Goal: Information Seeking & Learning: Learn about a topic

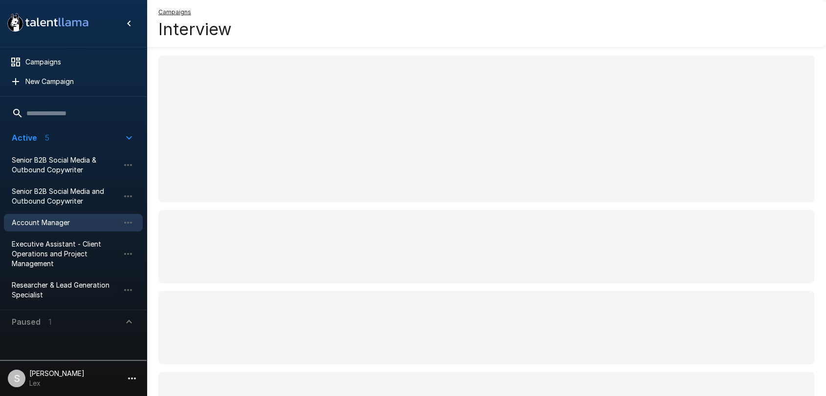
click at [43, 225] on span "Account Manager" at bounding box center [66, 223] width 108 height 10
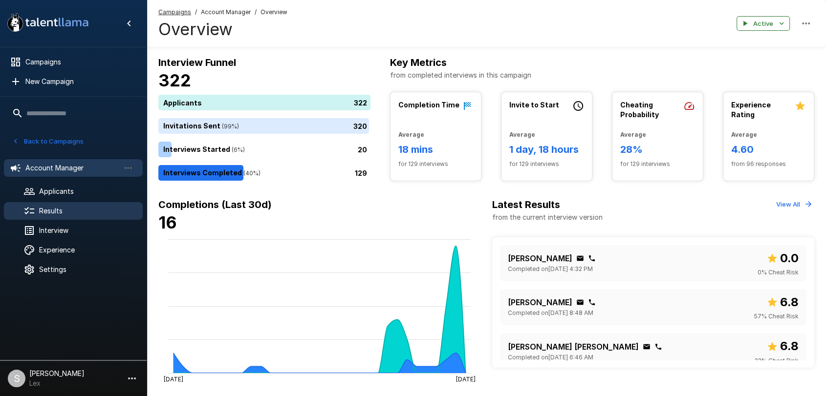
click at [65, 205] on div "Results" at bounding box center [73, 211] width 139 height 18
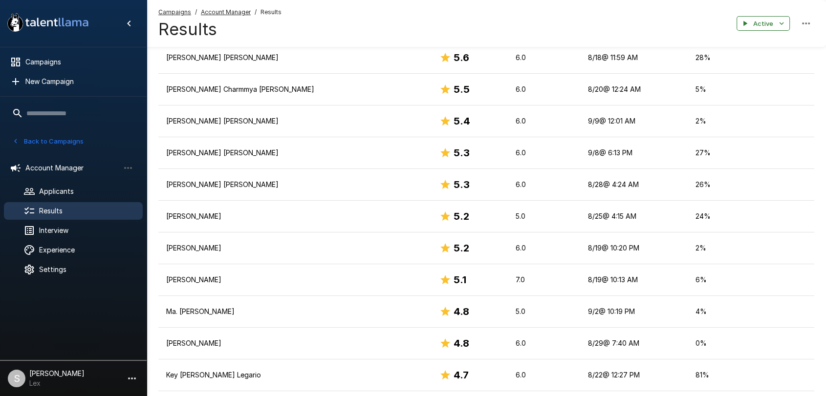
scroll to position [43, 0]
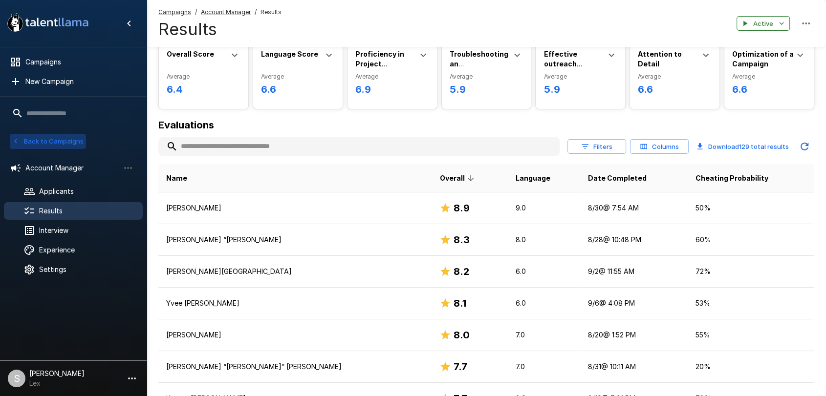
click at [49, 142] on button "Back to Campaigns" at bounding box center [48, 141] width 76 height 15
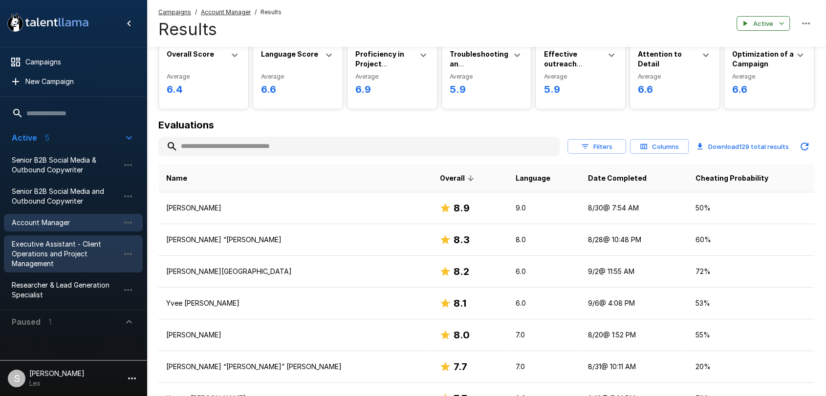
click at [51, 245] on span "Executive Assistant - Client Operations and Project Management" at bounding box center [66, 253] width 108 height 29
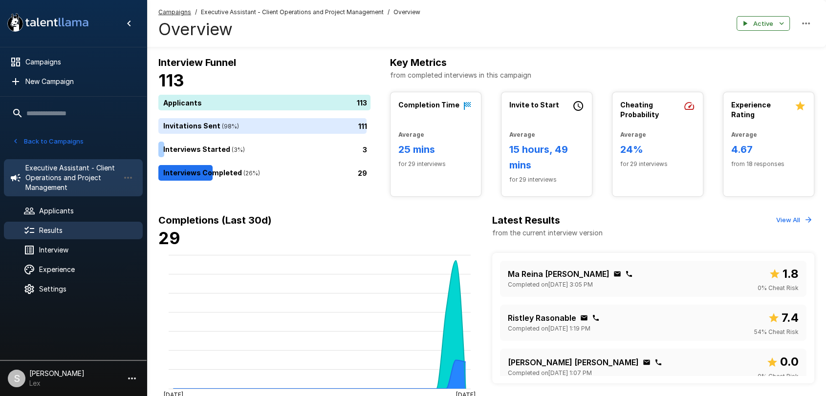
click at [63, 226] on span "Results" at bounding box center [87, 231] width 96 height 10
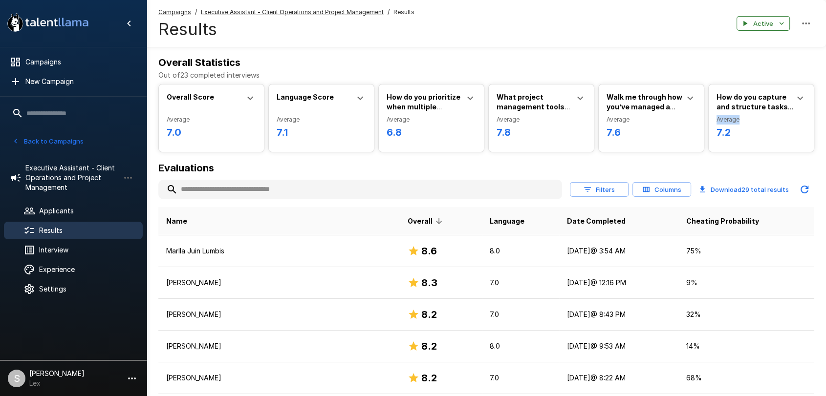
drag, startPoint x: 825, startPoint y: 102, endPoint x: 824, endPoint y: 116, distance: 14.2
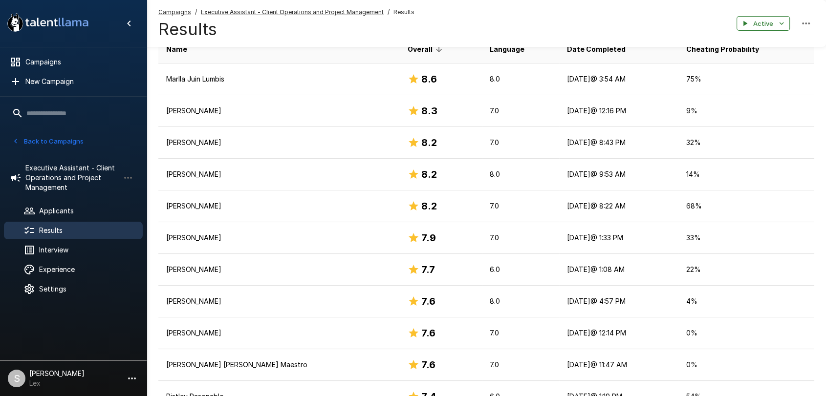
scroll to position [184, 0]
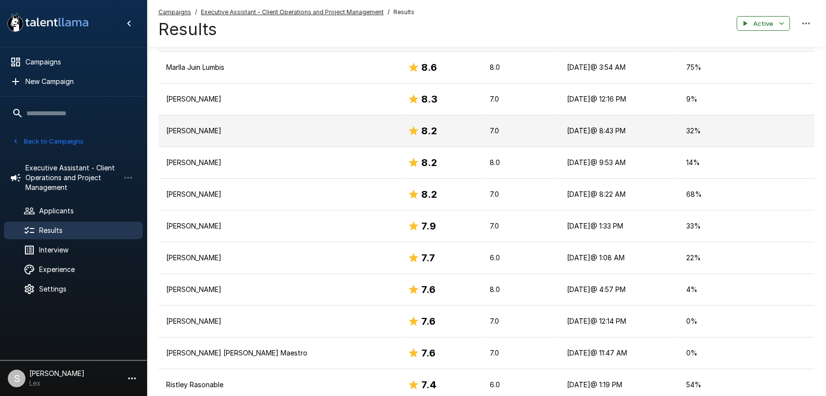
click at [421, 133] on h6 "8.2" at bounding box center [429, 131] width 16 height 16
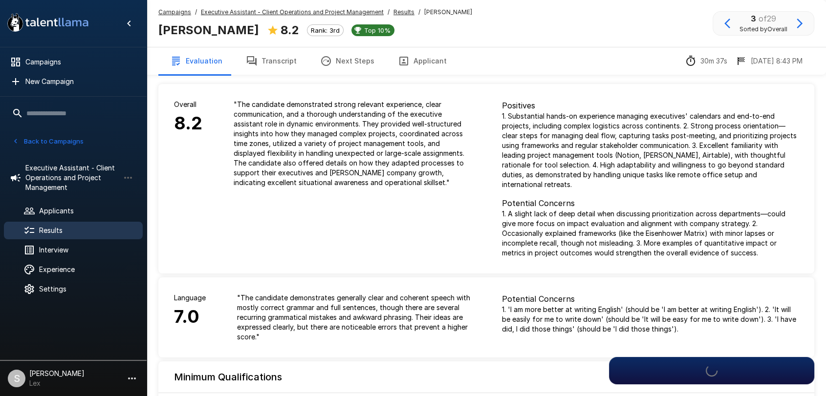
click at [410, 63] on button "Applicant" at bounding box center [422, 60] width 72 height 27
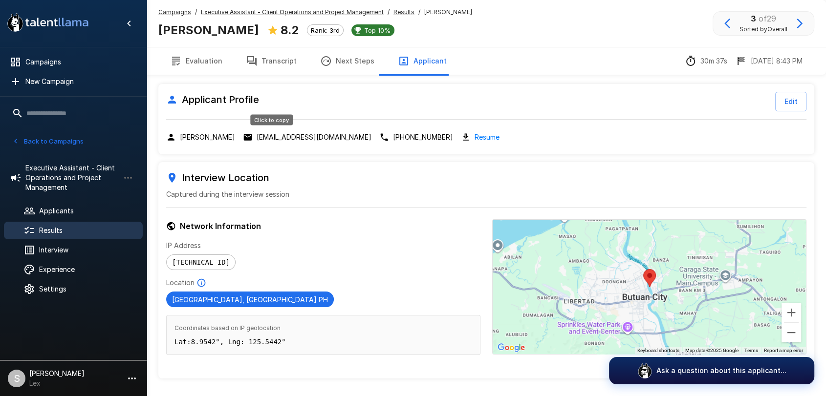
click at [274, 137] on p "[EMAIL_ADDRESS][DOMAIN_NAME]" at bounding box center [314, 137] width 115 height 10
click at [295, 137] on p "[EMAIL_ADDRESS][DOMAIN_NAME]" at bounding box center [314, 137] width 115 height 10
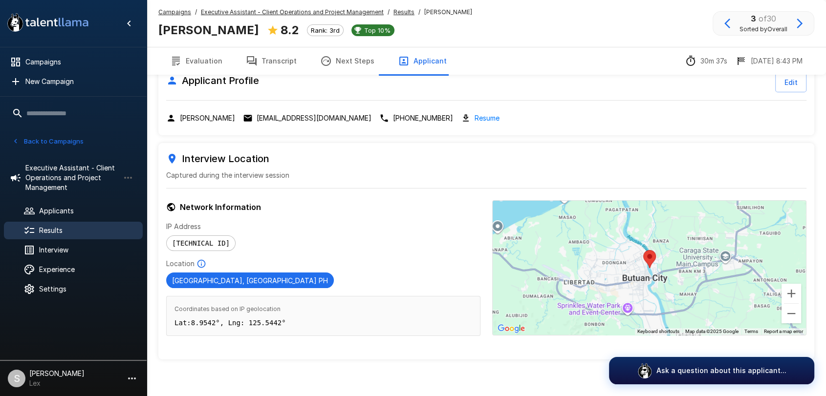
scroll to position [29, 0]
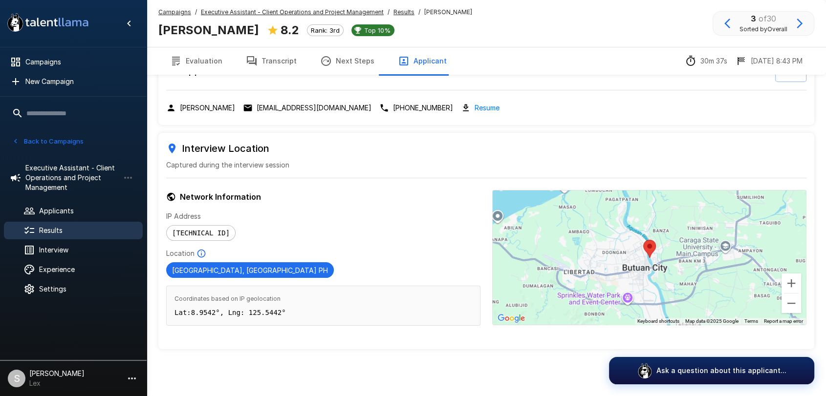
click at [281, 104] on p "[EMAIL_ADDRESS][DOMAIN_NAME]" at bounding box center [314, 108] width 115 height 10
click at [272, 109] on p "[EMAIL_ADDRESS][DOMAIN_NAME]" at bounding box center [314, 108] width 115 height 10
click at [286, 105] on p "[EMAIL_ADDRESS][DOMAIN_NAME]" at bounding box center [314, 108] width 115 height 10
click at [37, 229] on div at bounding box center [36, 231] width 27 height 12
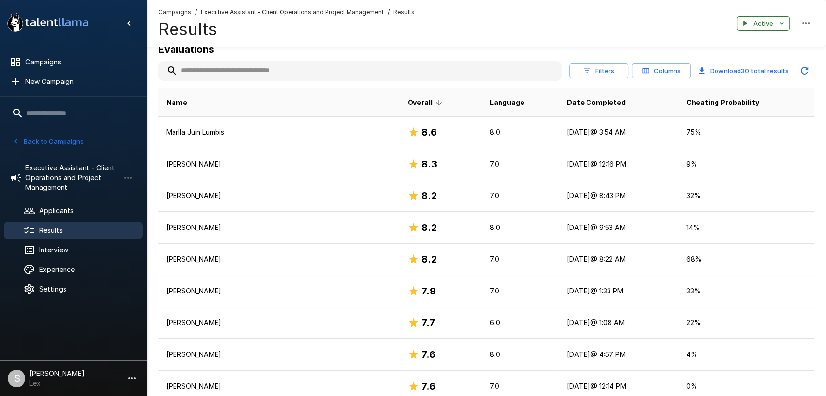
scroll to position [144, 0]
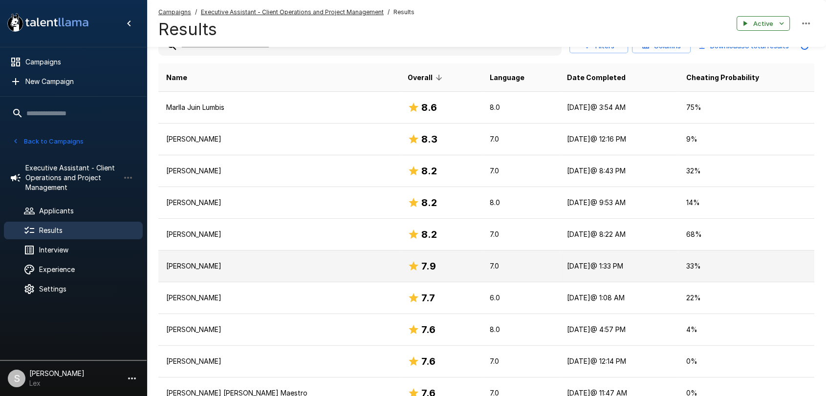
click at [296, 266] on p "[PERSON_NAME]" at bounding box center [279, 266] width 226 height 10
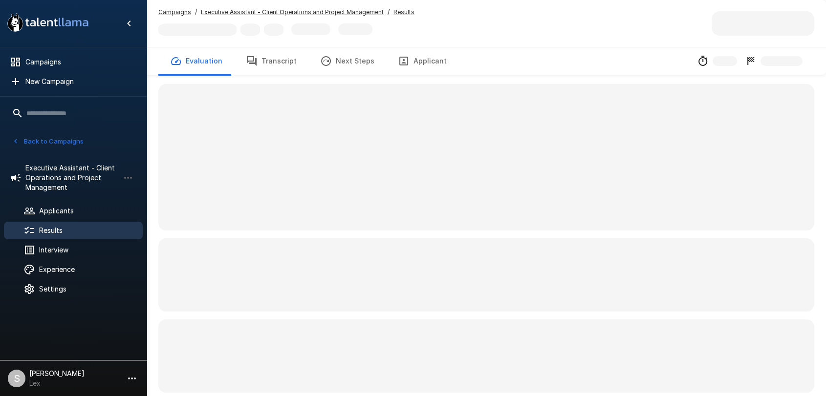
click at [410, 61] on button "Applicant" at bounding box center [422, 60] width 72 height 27
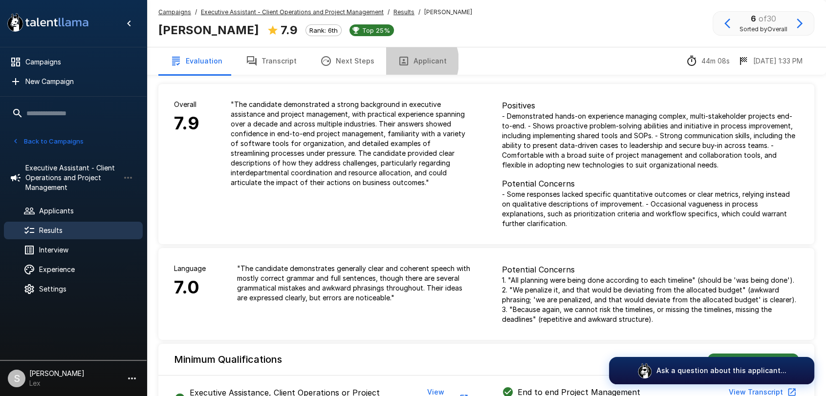
click at [402, 62] on icon "button" at bounding box center [404, 61] width 12 height 12
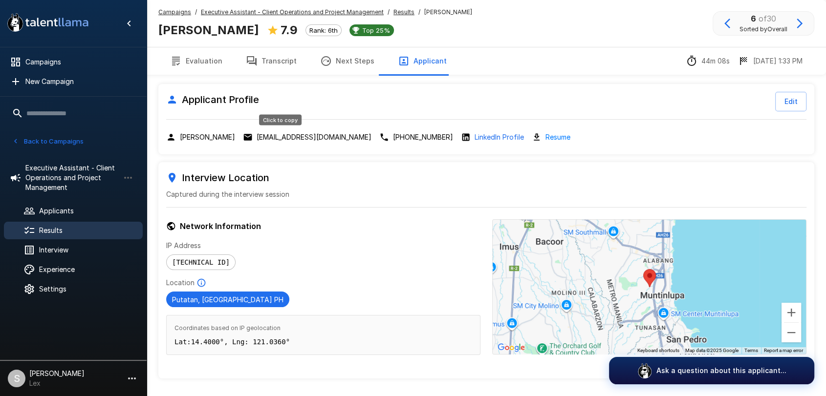
click at [293, 139] on p "[EMAIL_ADDRESS][DOMAIN_NAME]" at bounding box center [314, 137] width 115 height 10
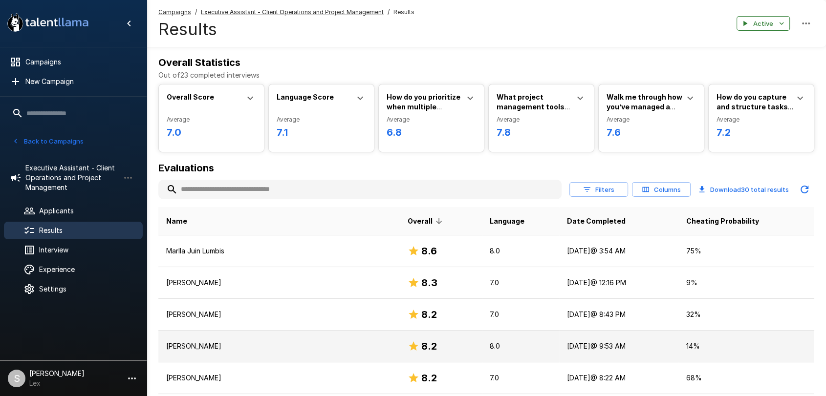
scroll to position [144, 0]
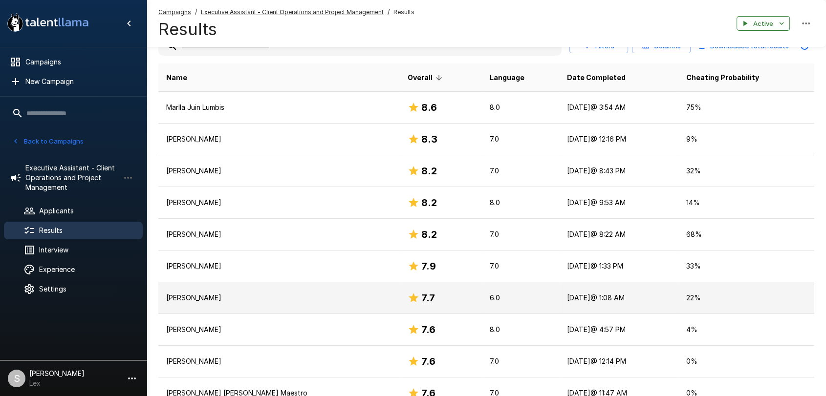
click at [353, 302] on p "[PERSON_NAME]" at bounding box center [279, 298] width 226 height 10
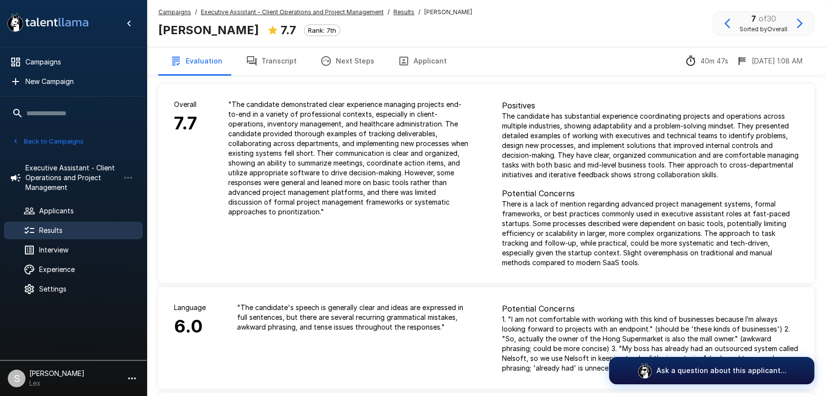
click at [423, 61] on button "Applicant" at bounding box center [422, 60] width 72 height 27
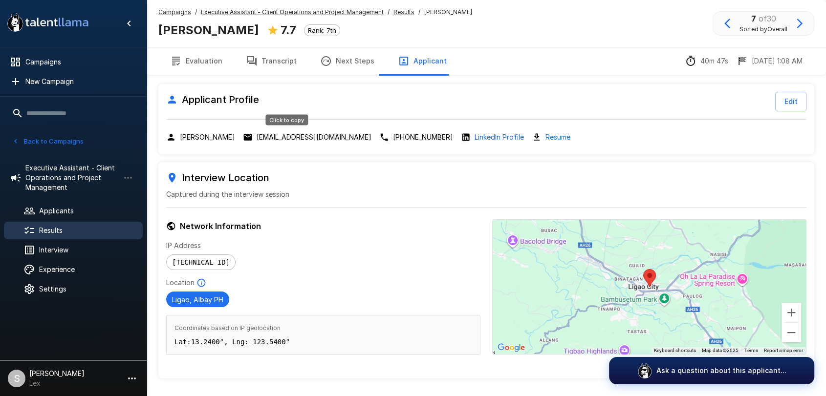
click at [295, 138] on p "[EMAIL_ADDRESS][DOMAIN_NAME]" at bounding box center [314, 137] width 115 height 10
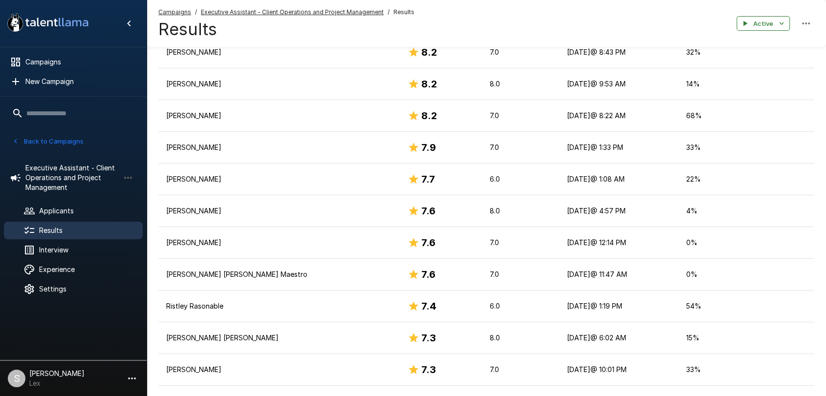
scroll to position [280, 0]
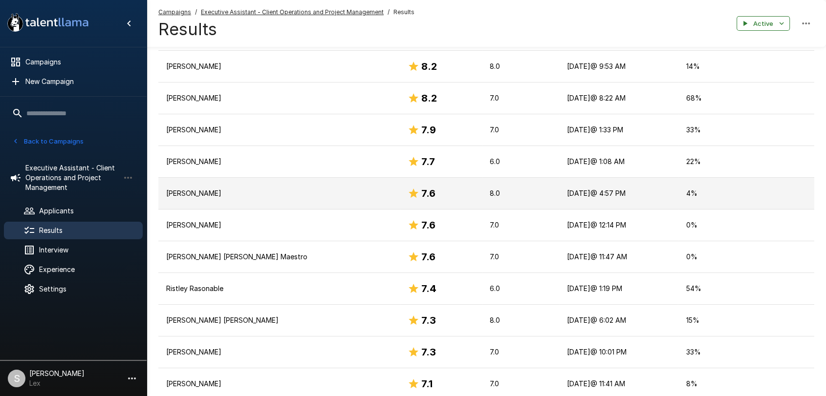
click at [343, 200] on td "[PERSON_NAME]" at bounding box center [278, 194] width 241 height 32
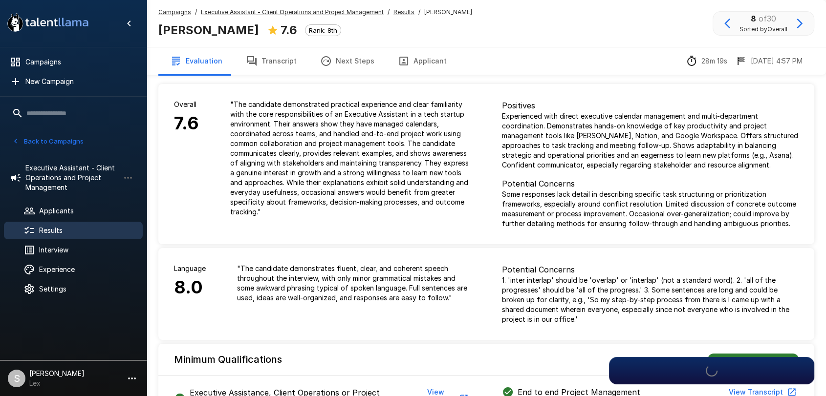
scroll to position [434, 0]
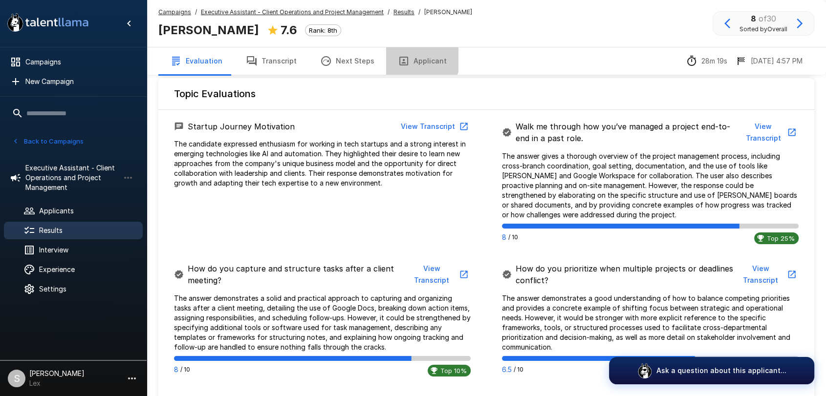
click at [412, 59] on button "Applicant" at bounding box center [422, 60] width 72 height 27
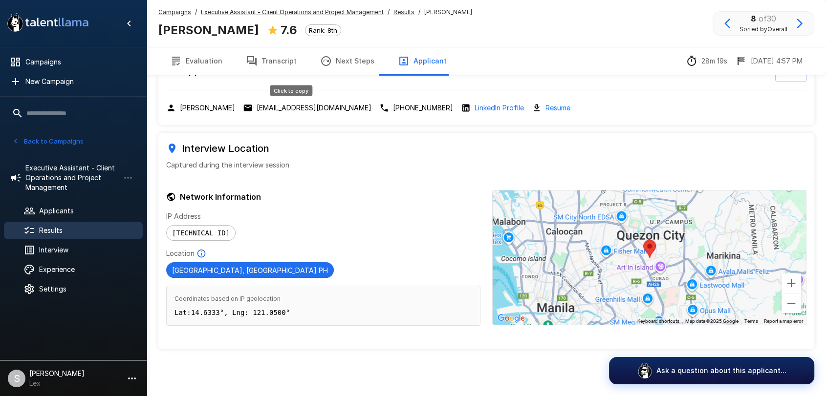
click at [284, 107] on p "[EMAIL_ADDRESS][DOMAIN_NAME]" at bounding box center [314, 108] width 115 height 10
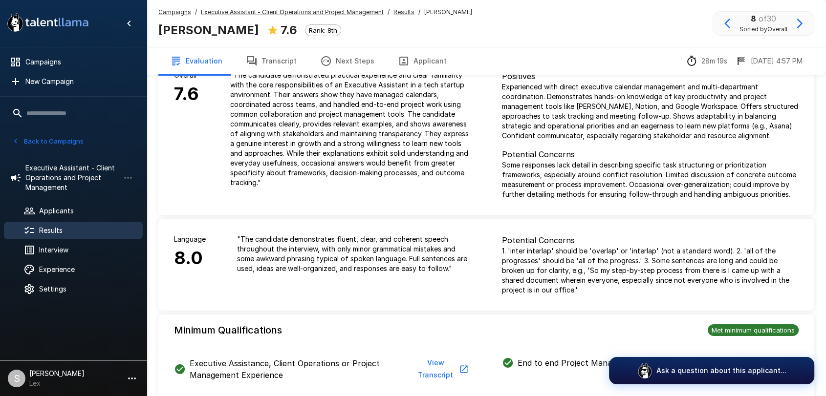
scroll to position [434, 0]
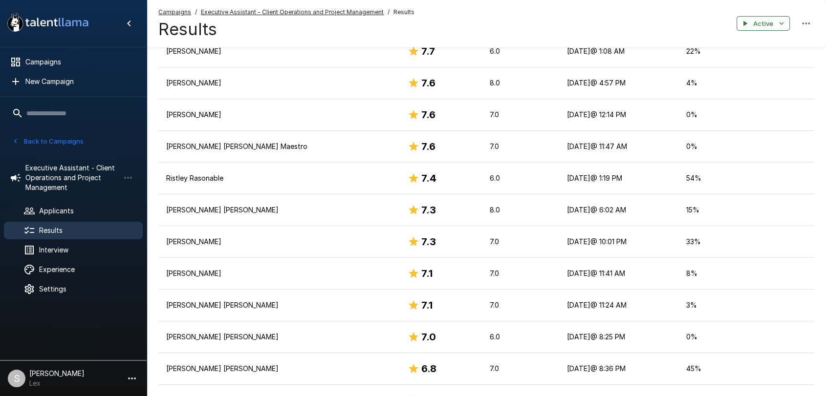
scroll to position [399, 0]
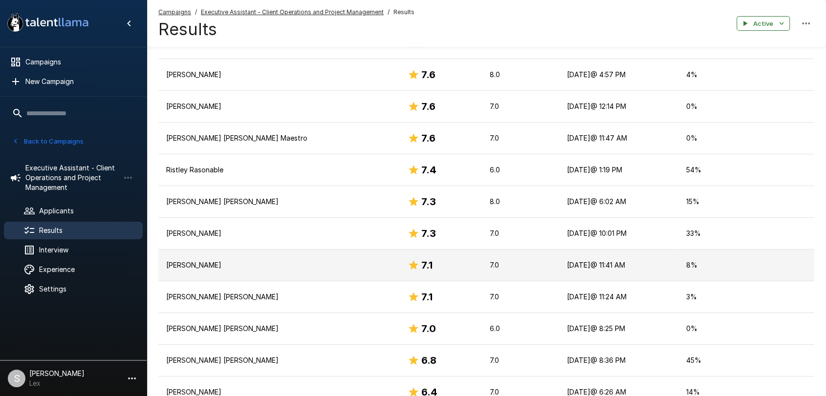
click at [354, 268] on p "[PERSON_NAME]" at bounding box center [279, 265] width 226 height 10
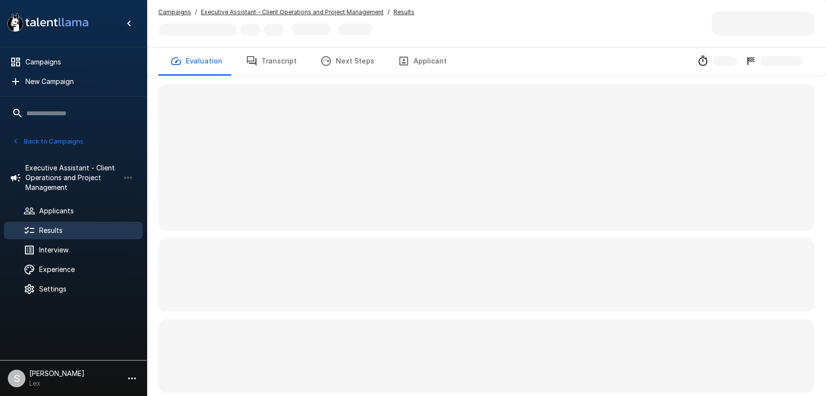
click at [421, 64] on button "Applicant" at bounding box center [422, 60] width 72 height 27
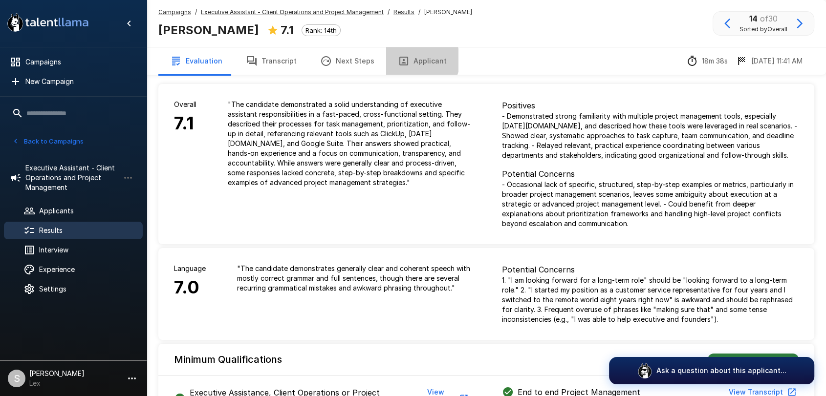
click at [410, 60] on button "Applicant" at bounding box center [422, 60] width 72 height 27
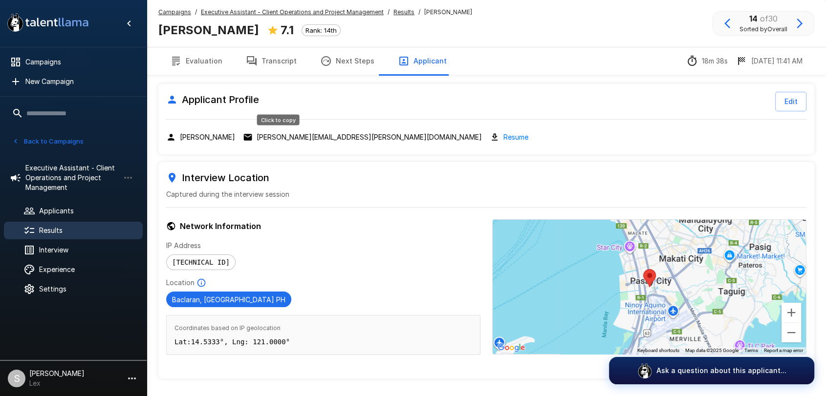
click at [266, 138] on p "[PERSON_NAME][EMAIL_ADDRESS][PERSON_NAME][DOMAIN_NAME]" at bounding box center [369, 137] width 225 height 10
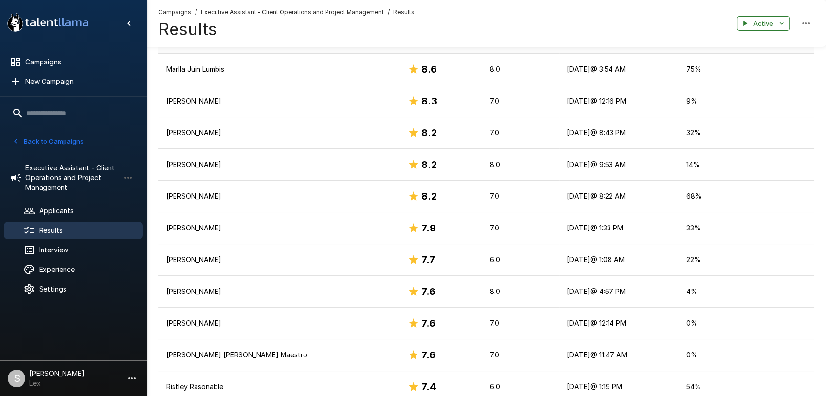
scroll to position [204, 0]
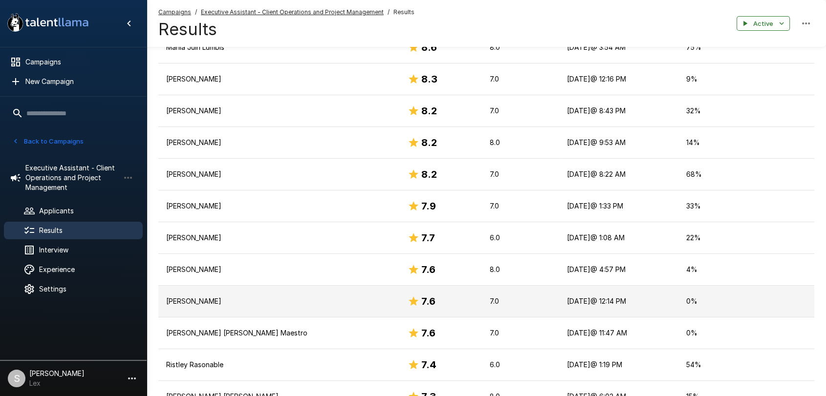
click at [365, 301] on p "[PERSON_NAME]" at bounding box center [279, 302] width 226 height 10
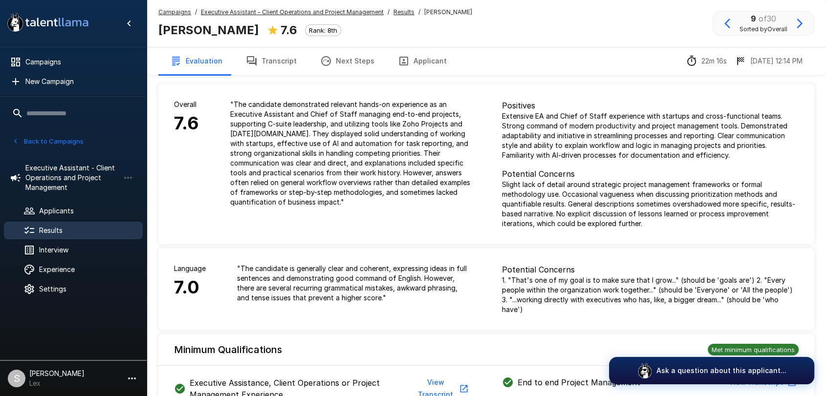
click at [422, 57] on button "Applicant" at bounding box center [422, 60] width 72 height 27
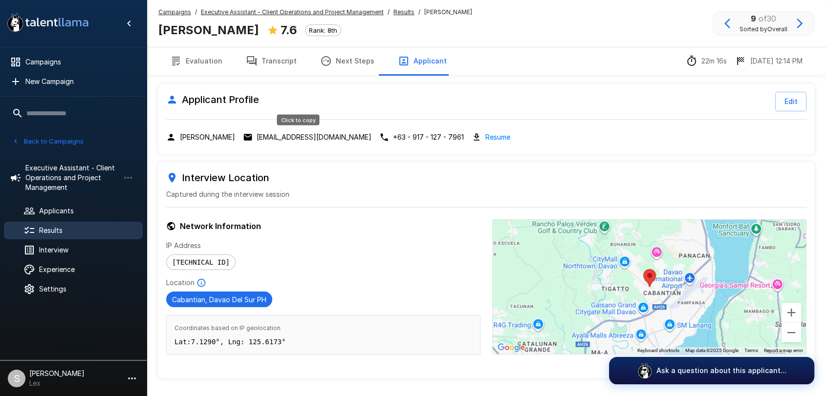
click at [290, 135] on p "[EMAIL_ADDRESS][DOMAIN_NAME]" at bounding box center [314, 137] width 115 height 10
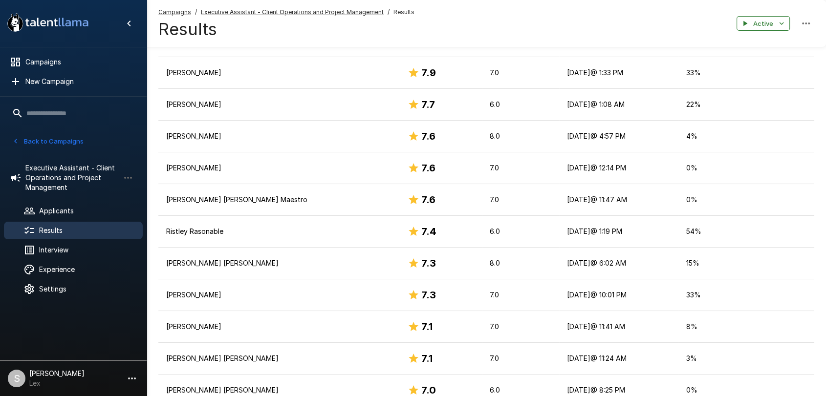
scroll to position [365, 0]
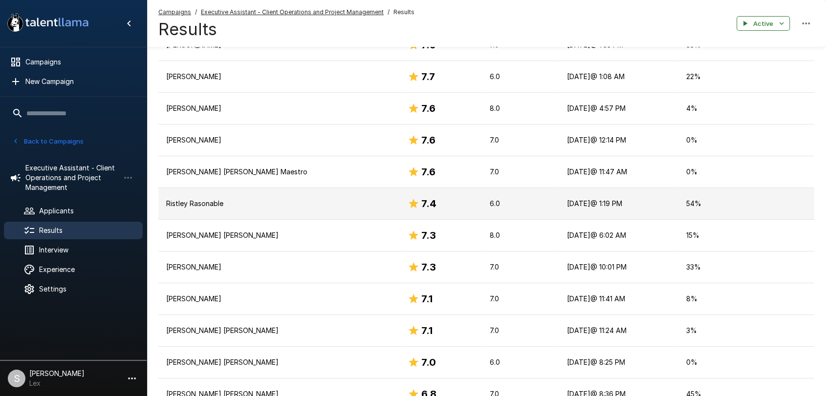
click at [287, 199] on p "Ristley Rasonable" at bounding box center [279, 204] width 226 height 10
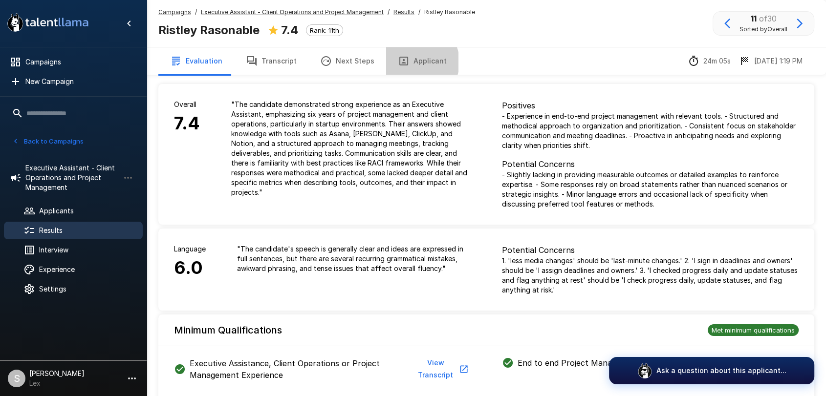
click at [407, 62] on button "Applicant" at bounding box center [422, 60] width 72 height 27
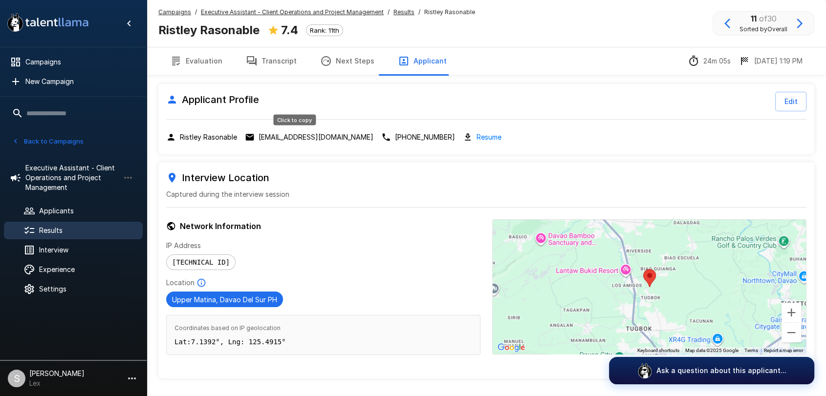
click at [266, 134] on p "[EMAIL_ADDRESS][DOMAIN_NAME]" at bounding box center [316, 137] width 115 height 10
click at [476, 133] on link "Resume" at bounding box center [488, 136] width 25 height 11
click at [318, 138] on p "[EMAIL_ADDRESS][DOMAIN_NAME]" at bounding box center [316, 137] width 115 height 10
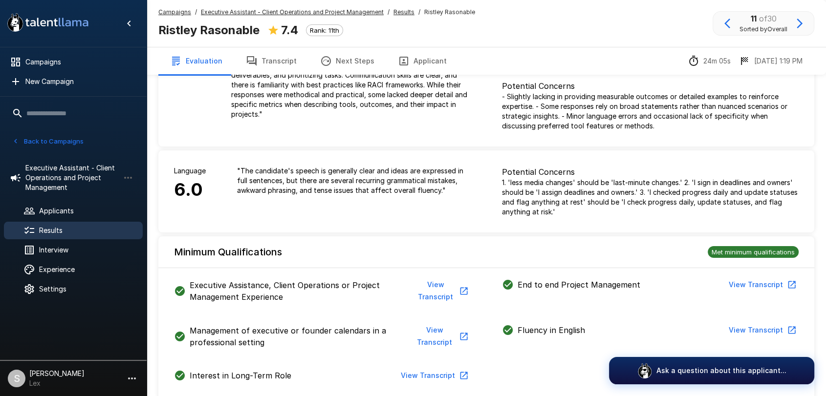
scroll to position [148, 0]
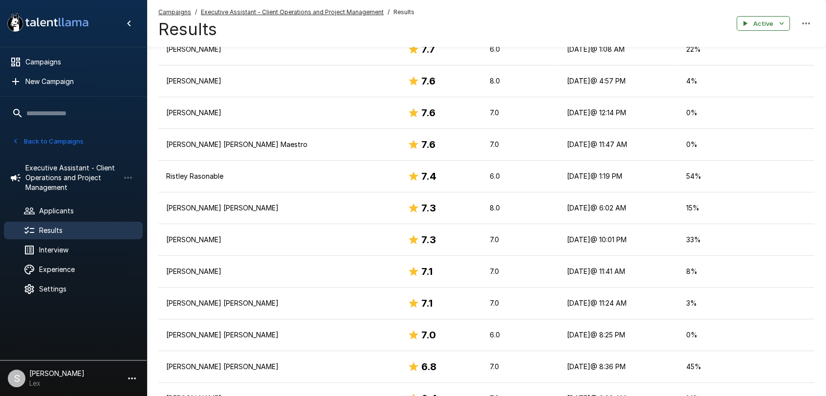
scroll to position [391, 0]
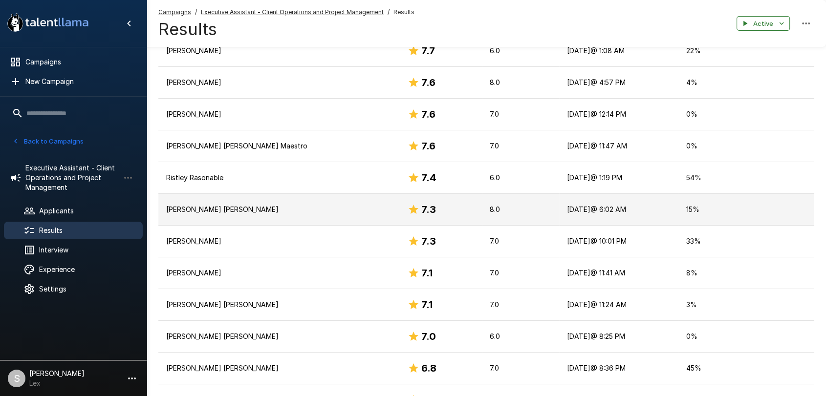
click at [299, 216] on td "[PERSON_NAME] [PERSON_NAME]" at bounding box center [278, 210] width 241 height 32
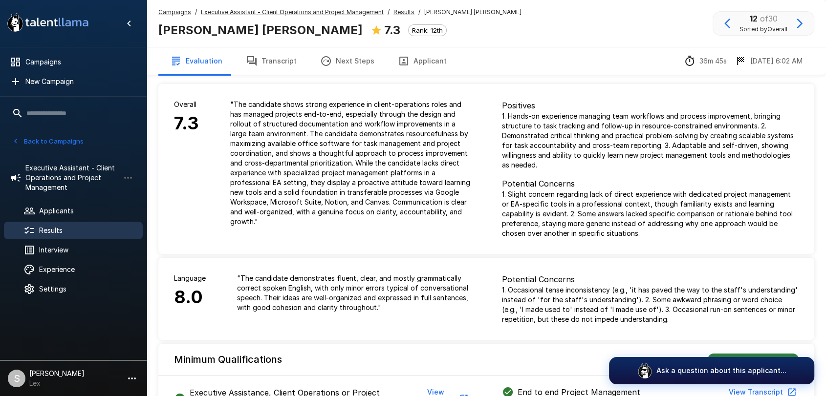
click at [421, 64] on button "Applicant" at bounding box center [422, 60] width 72 height 27
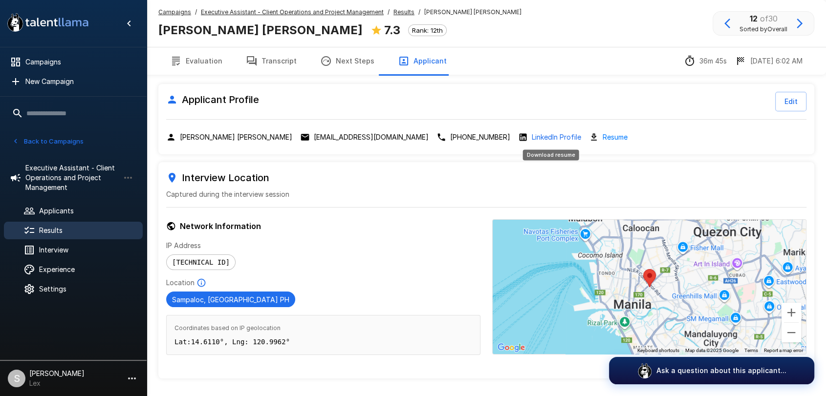
click at [603, 131] on link "Resume" at bounding box center [615, 136] width 25 height 11
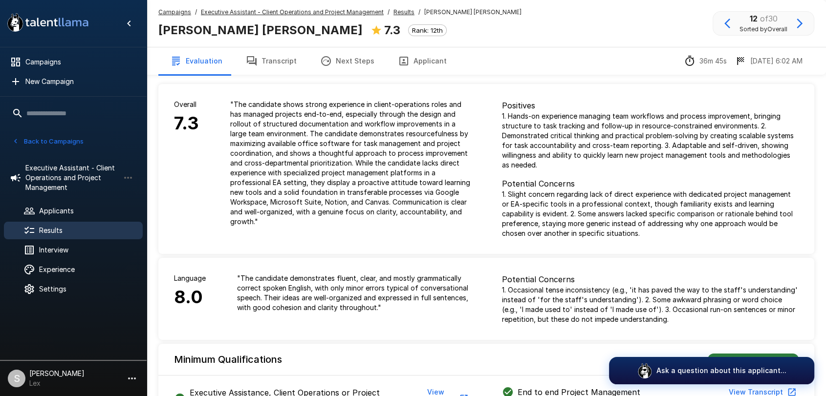
click at [51, 227] on span "Results" at bounding box center [87, 231] width 96 height 10
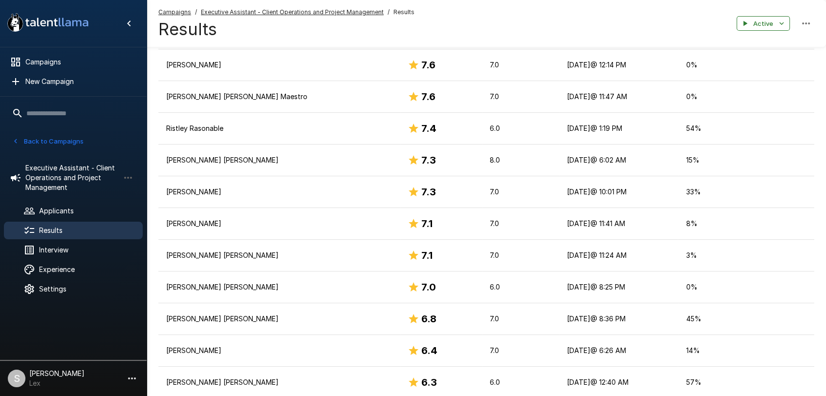
scroll to position [442, 0]
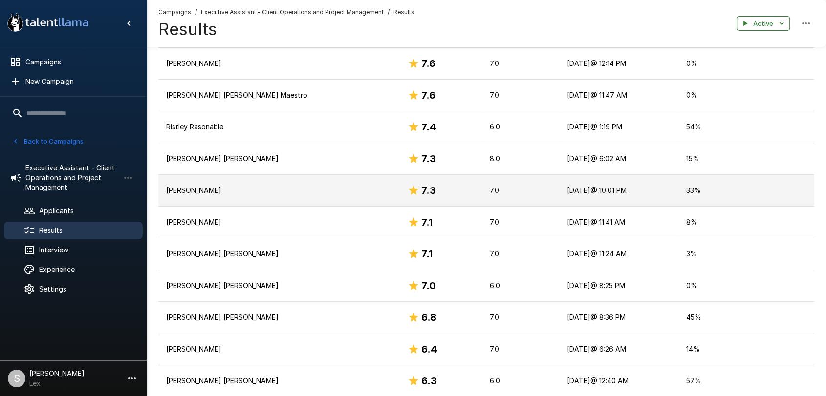
click at [258, 194] on td "[PERSON_NAME]" at bounding box center [278, 191] width 241 height 32
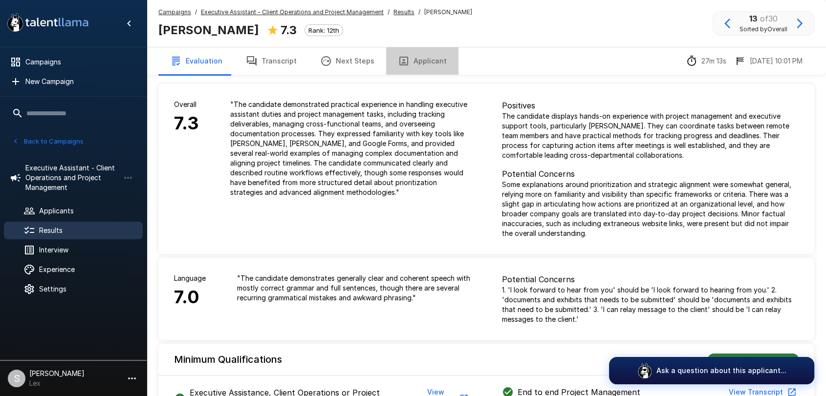
click at [418, 58] on button "Applicant" at bounding box center [422, 60] width 72 height 27
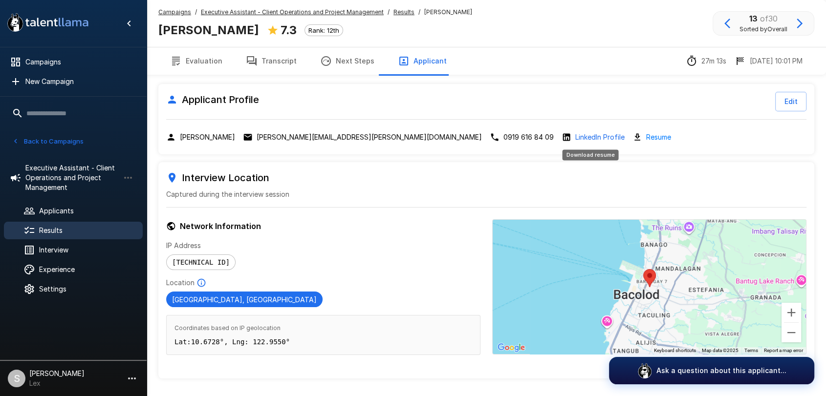
click at [646, 136] on link "Resume" at bounding box center [658, 136] width 25 height 11
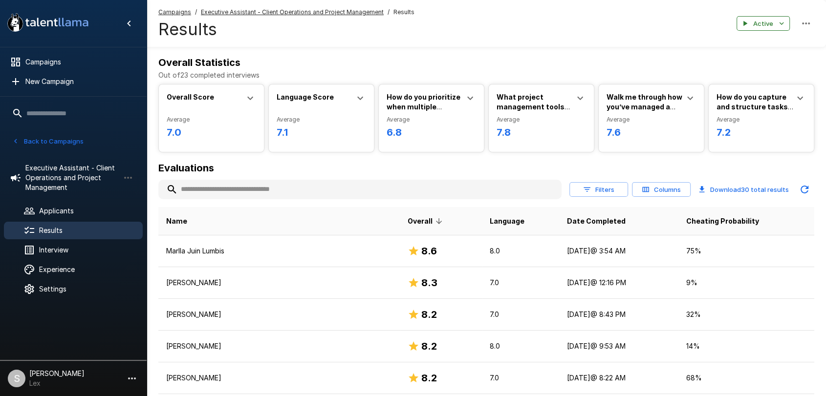
scroll to position [442, 0]
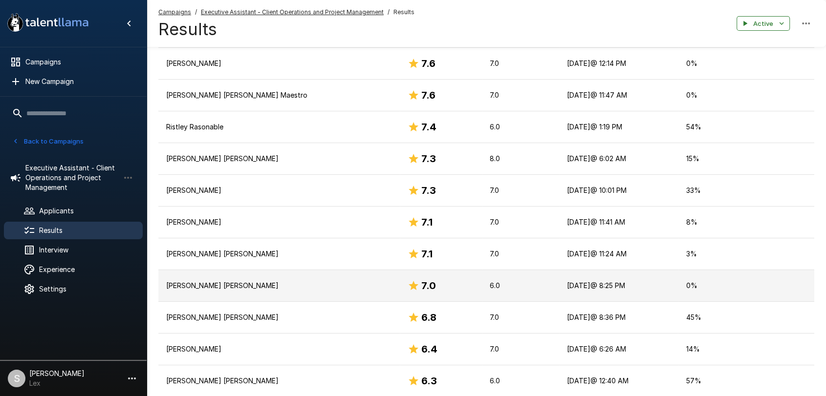
click at [214, 289] on p "[PERSON_NAME] [PERSON_NAME]" at bounding box center [279, 286] width 226 height 10
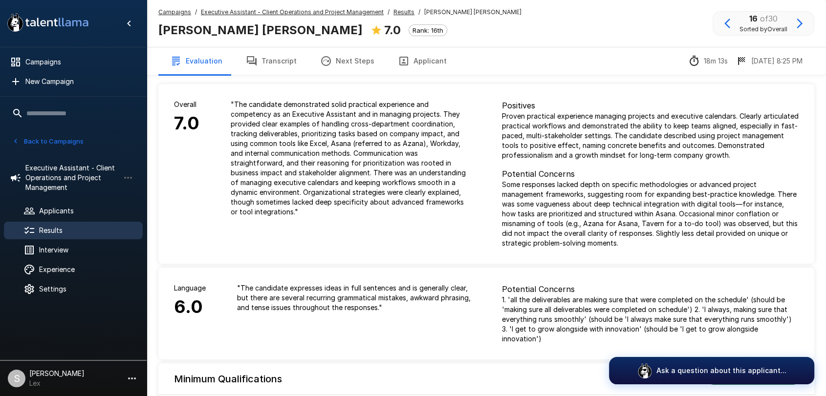
click at [421, 61] on button "Applicant" at bounding box center [422, 60] width 72 height 27
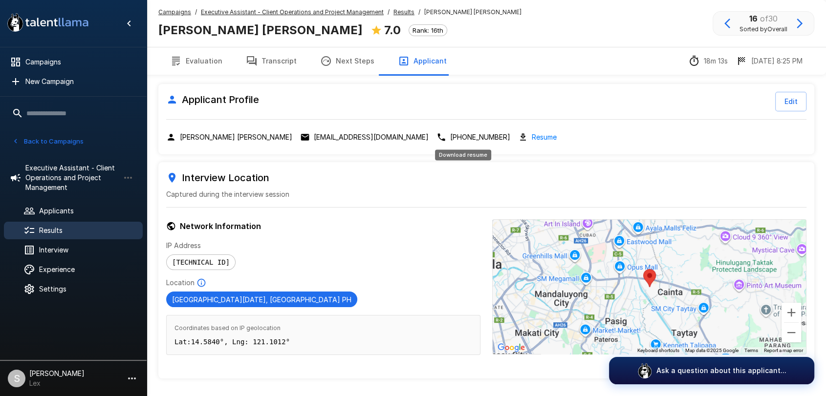
click at [532, 133] on link "Resume" at bounding box center [544, 136] width 25 height 11
click at [323, 139] on p "[EMAIL_ADDRESS][DOMAIN_NAME]" at bounding box center [371, 137] width 115 height 10
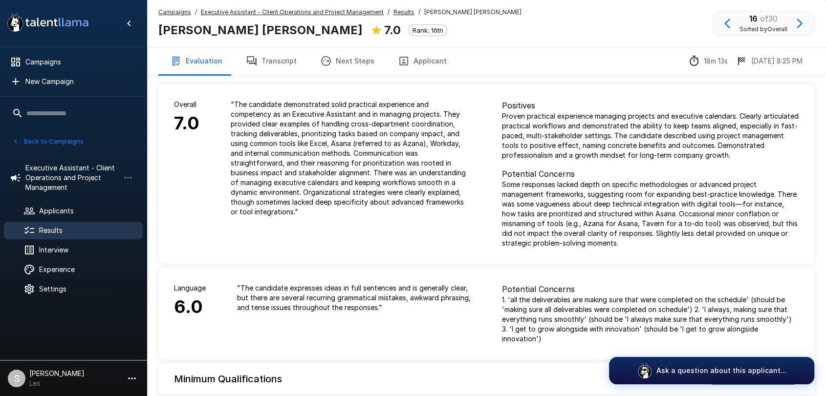
click at [45, 144] on button "Back to Campaigns" at bounding box center [48, 141] width 76 height 15
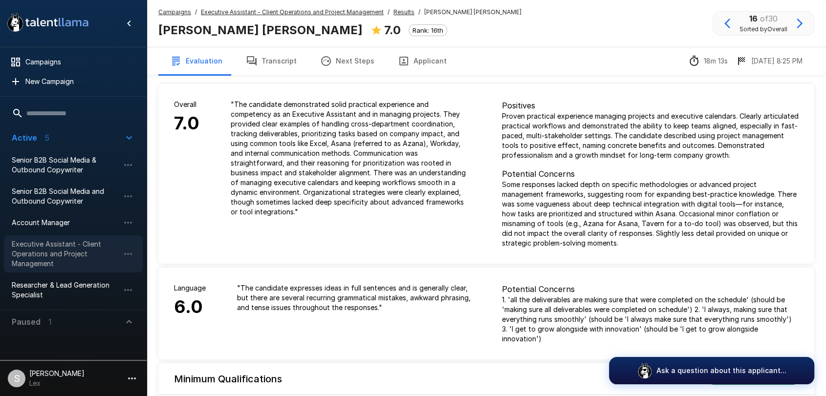
click at [86, 251] on span "Executive Assistant - Client Operations and Project Management" at bounding box center [66, 253] width 108 height 29
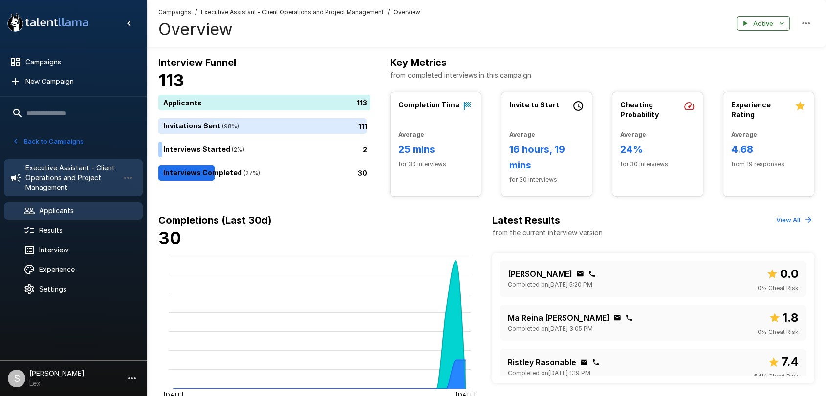
click at [69, 214] on span "Applicants" at bounding box center [87, 211] width 96 height 10
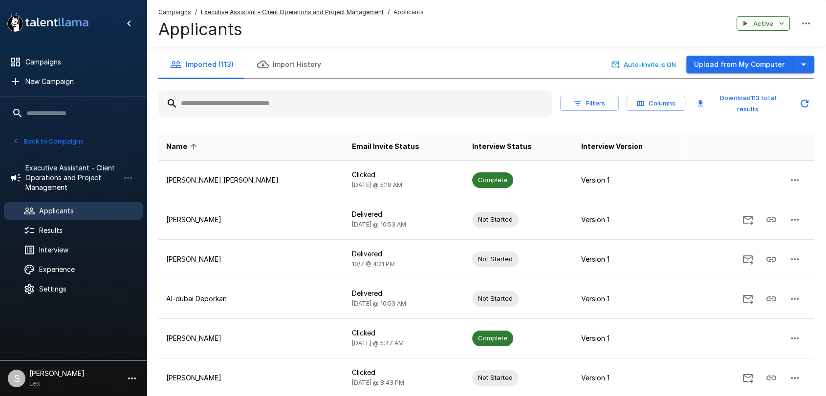
click at [297, 109] on input "text" at bounding box center [355, 104] width 394 height 18
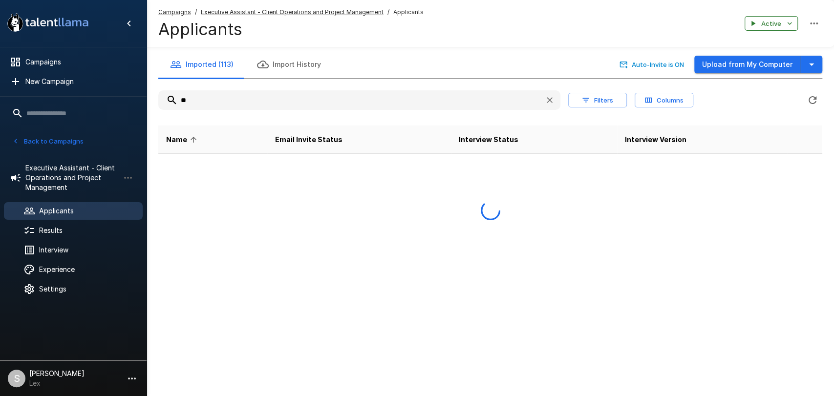
type input "*"
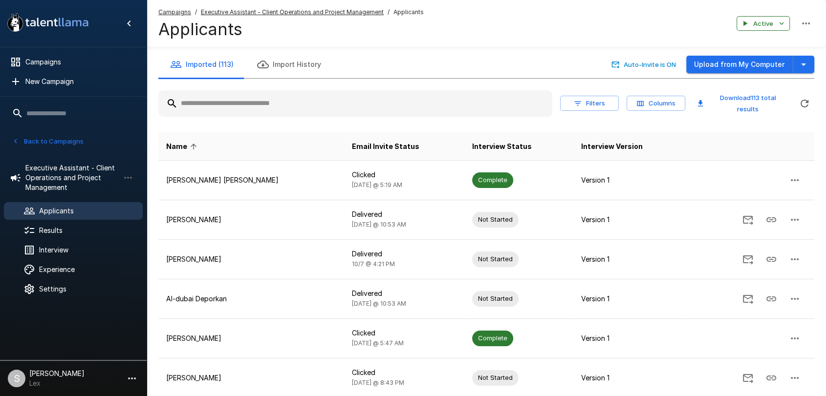
type input "*"
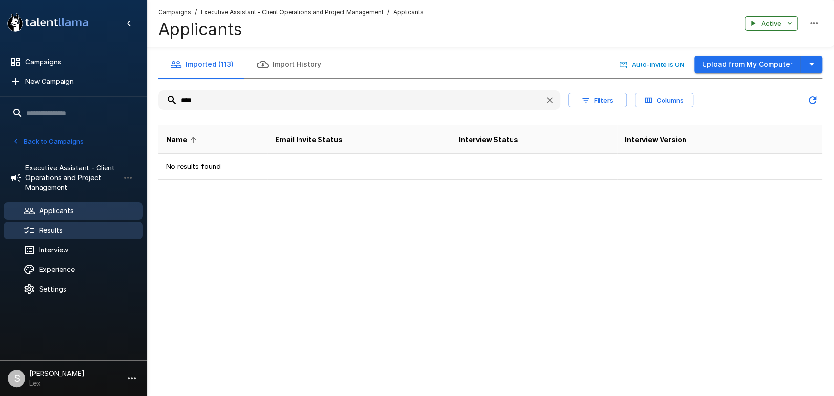
type input "****"
click at [58, 233] on span "Results" at bounding box center [87, 231] width 96 height 10
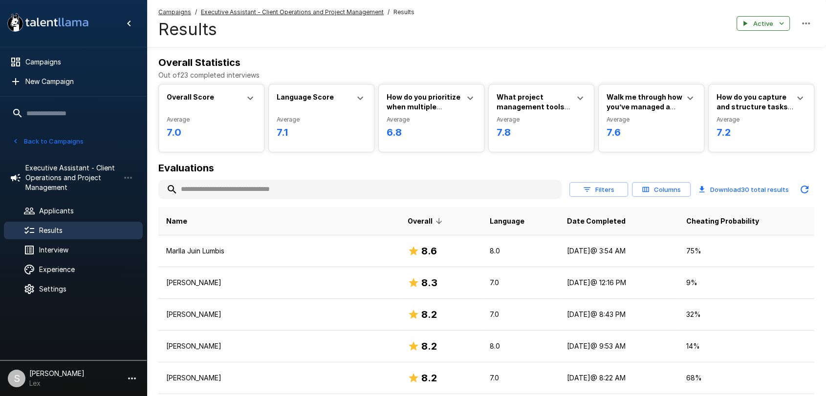
click at [225, 193] on input "text" at bounding box center [359, 190] width 403 height 18
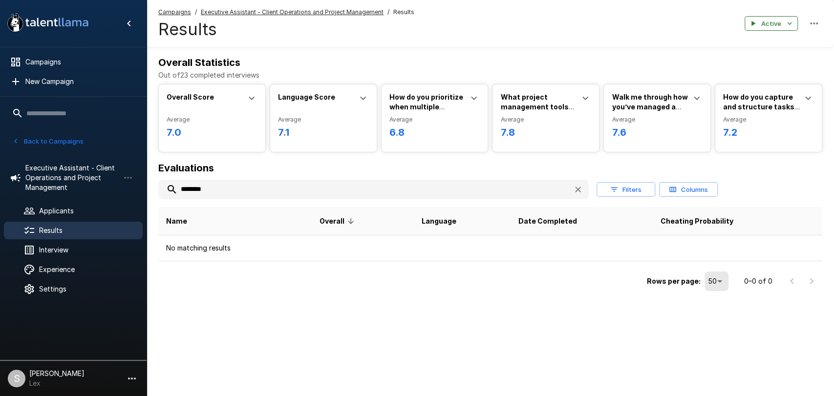
type input "********"
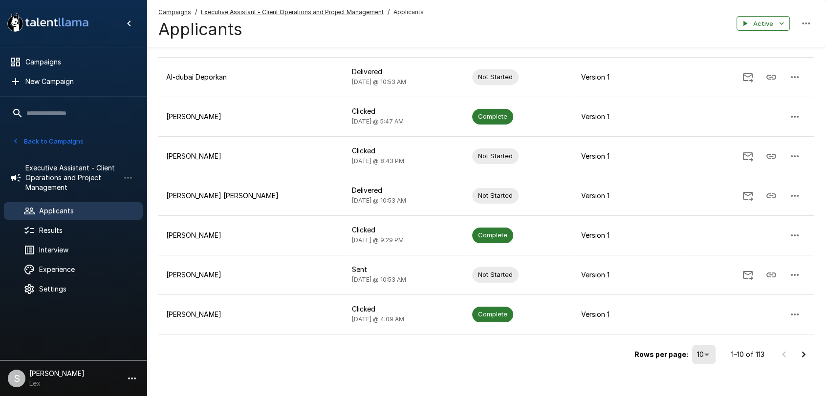
scroll to position [227, 0]
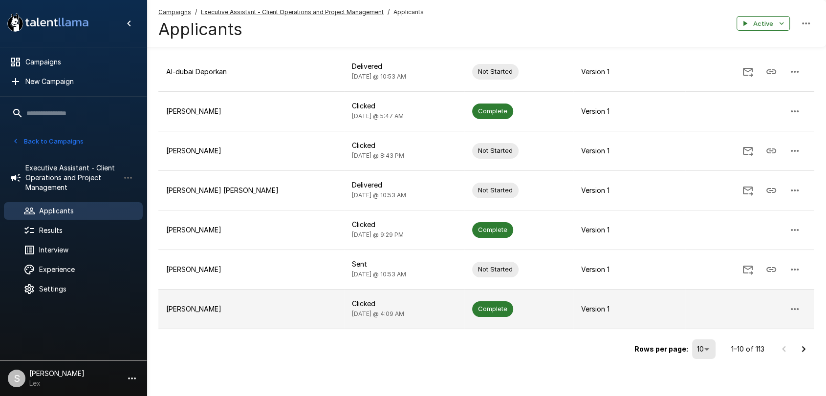
click at [199, 305] on p "[PERSON_NAME]" at bounding box center [251, 309] width 170 height 10
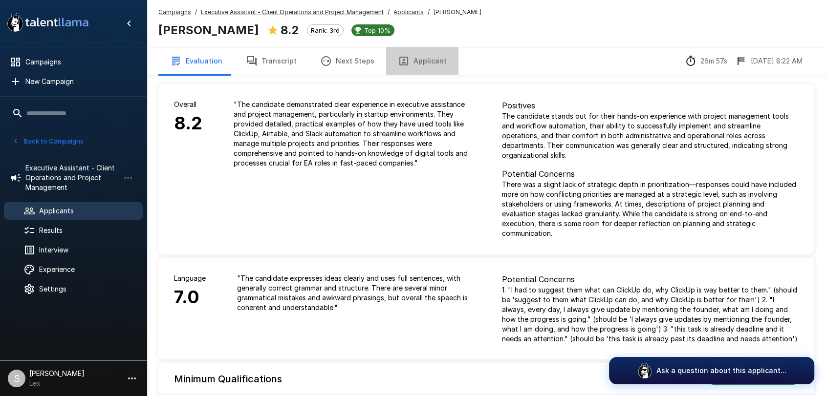
click at [418, 60] on button "Applicant" at bounding box center [422, 60] width 72 height 27
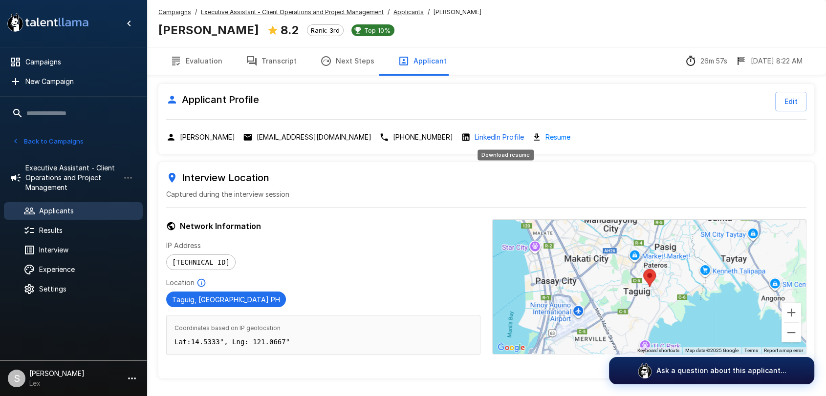
click at [545, 134] on link "Resume" at bounding box center [557, 136] width 25 height 11
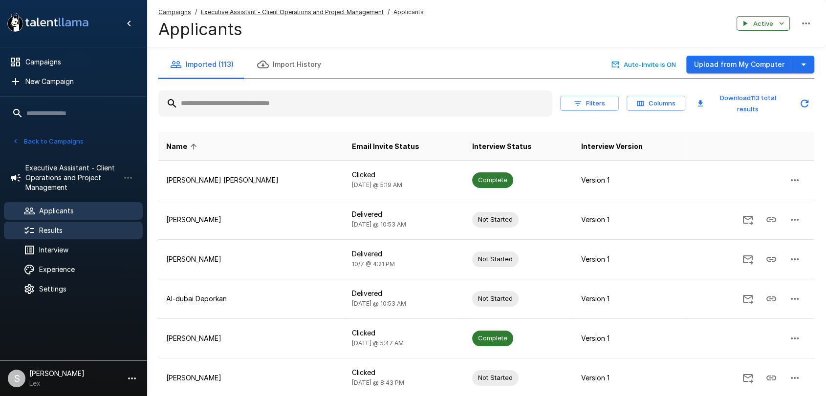
click at [47, 227] on span "Results" at bounding box center [87, 231] width 96 height 10
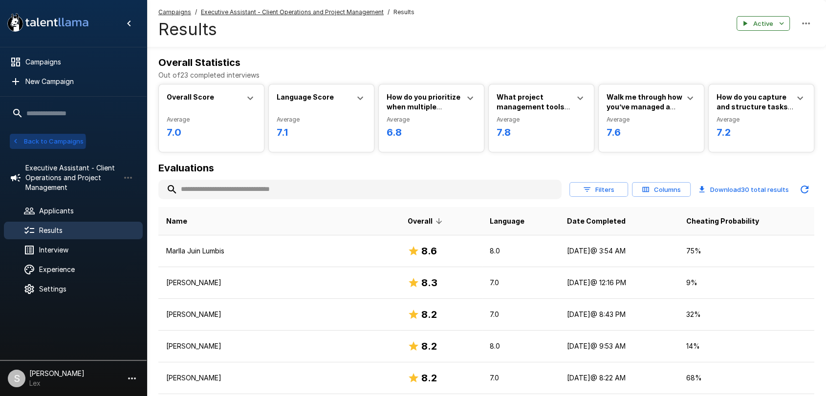
click at [34, 142] on button "Back to Campaigns" at bounding box center [48, 141] width 76 height 15
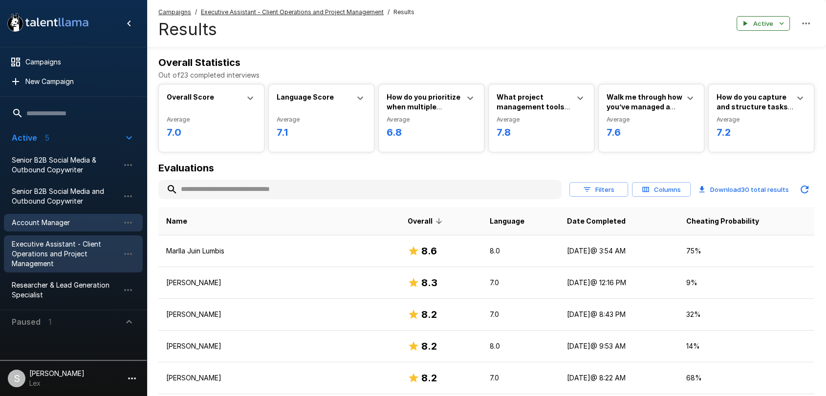
click at [51, 222] on span "Account Manager" at bounding box center [66, 223] width 108 height 10
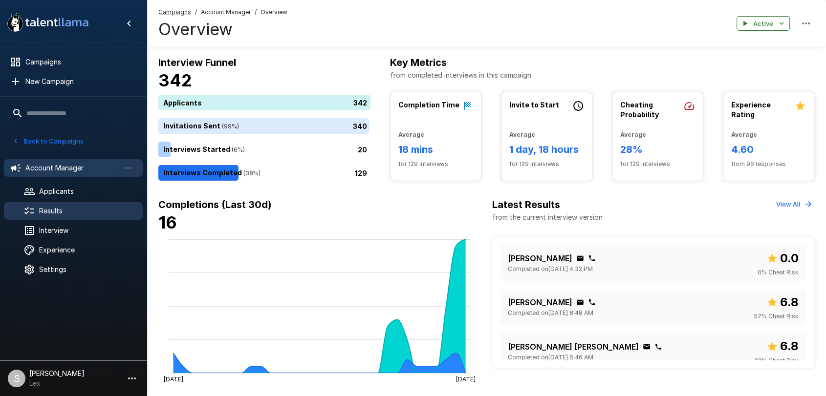
click at [64, 212] on span "Results" at bounding box center [87, 211] width 96 height 10
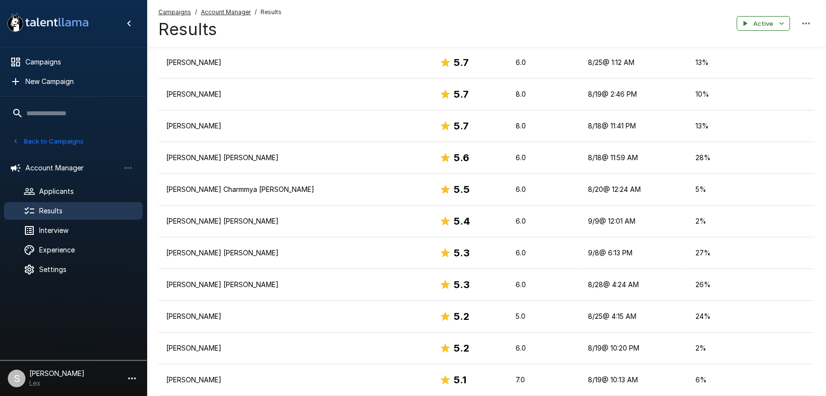
scroll to position [1145, 0]
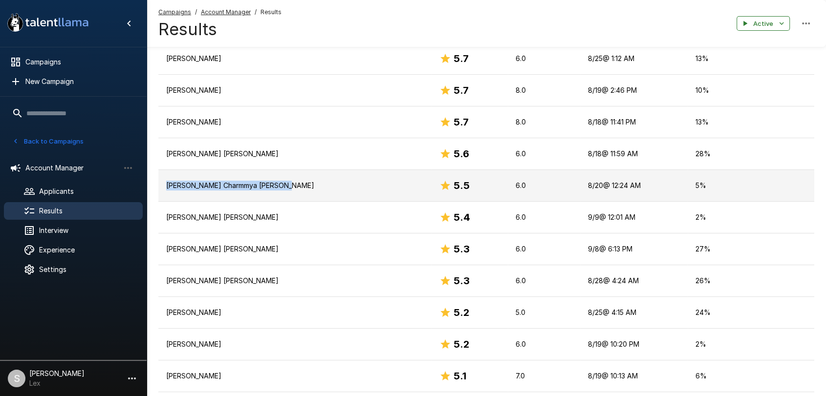
drag, startPoint x: 319, startPoint y: 183, endPoint x: 166, endPoint y: 185, distance: 153.0
click at [166, 185] on p "[PERSON_NAME] Charmmya [PERSON_NAME]" at bounding box center [295, 186] width 258 height 10
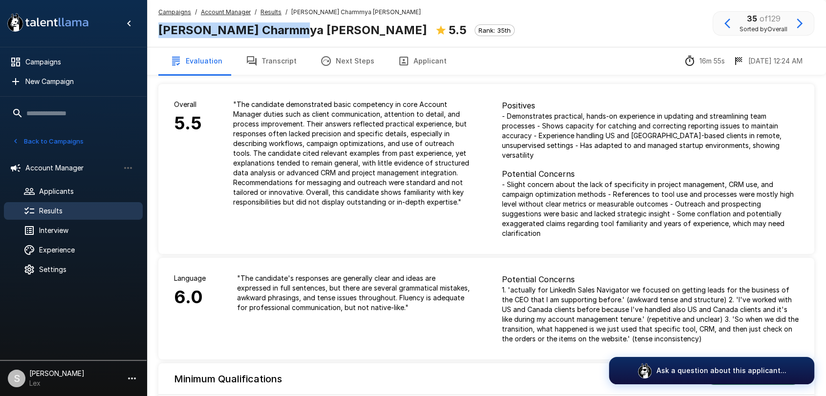
drag, startPoint x: 159, startPoint y: 28, endPoint x: 291, endPoint y: 28, distance: 131.5
click at [291, 28] on b "[PERSON_NAME] Charmmya [PERSON_NAME]" at bounding box center [292, 30] width 269 height 14
copy b "Bernadeth Charmmya J"
